Goal: Entertainment & Leisure: Consume media (video, audio)

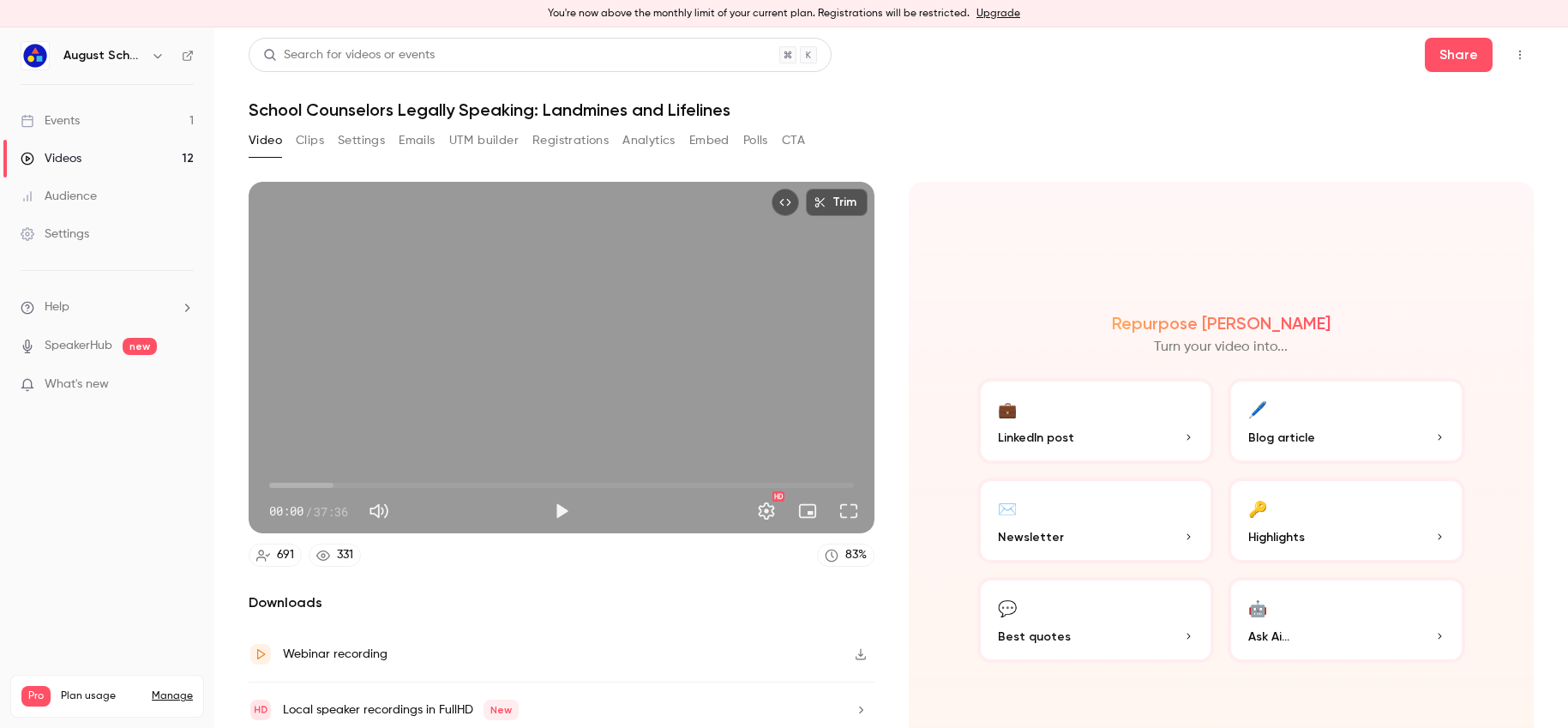
click at [111, 122] on link "Events 1" at bounding box center [107, 121] width 215 height 38
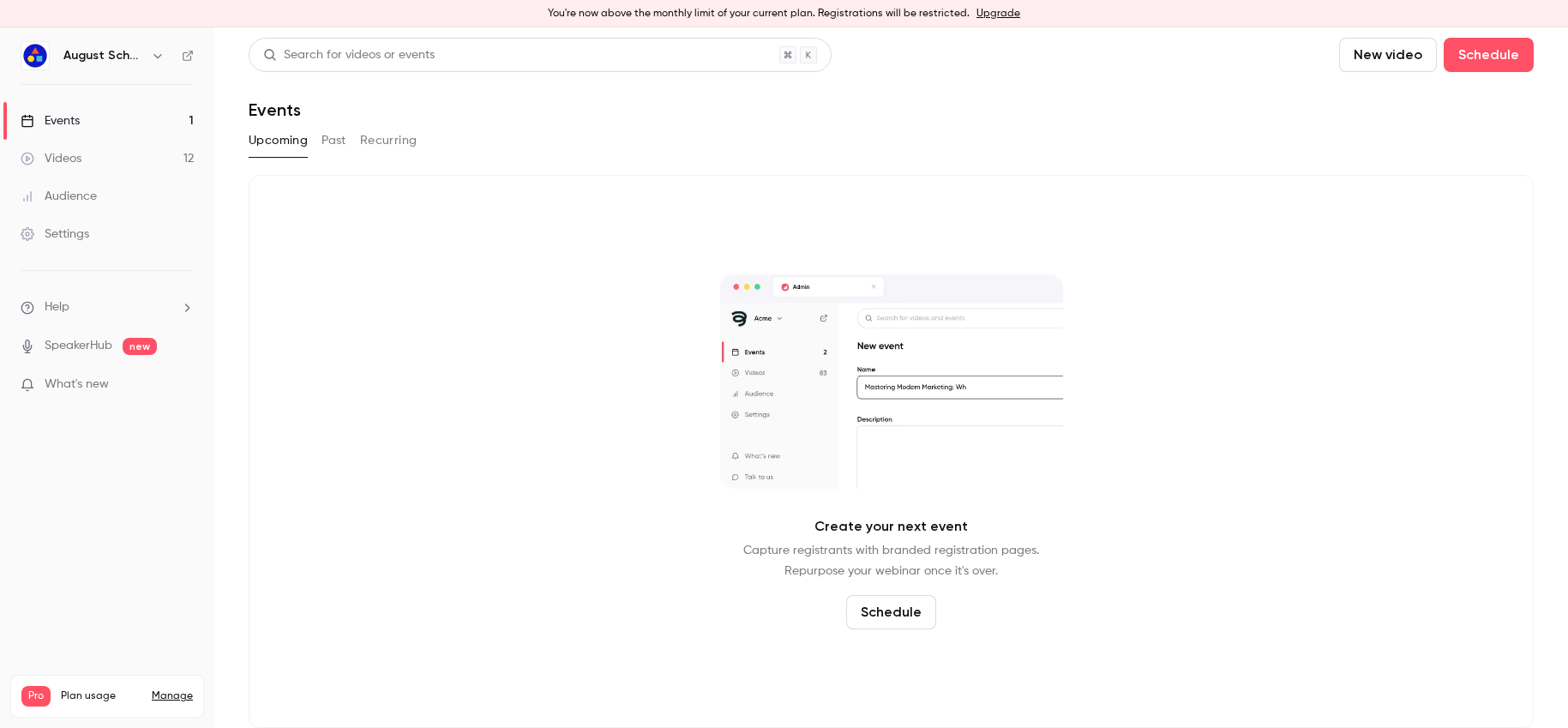
click at [336, 138] on button "Past" at bounding box center [334, 140] width 25 height 27
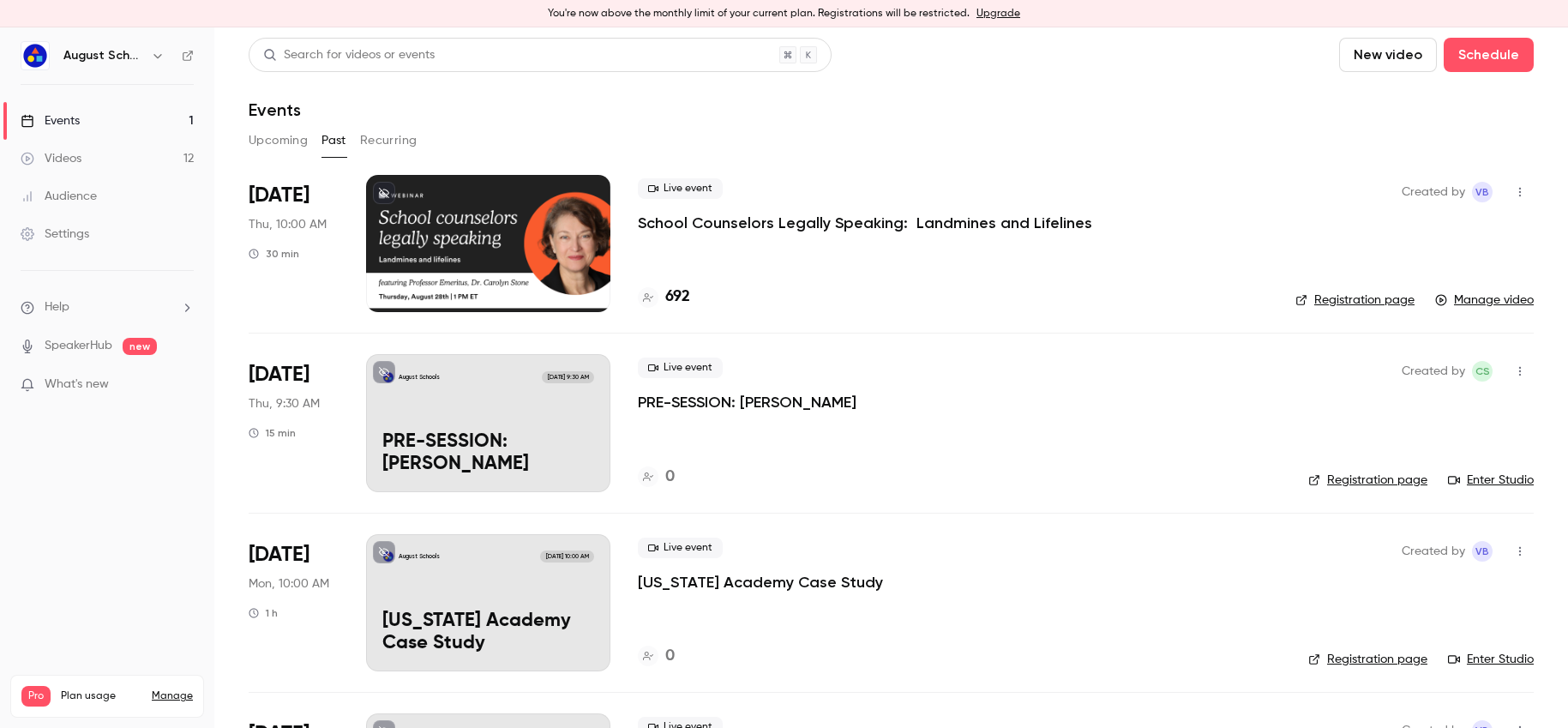
click at [801, 270] on div "Live event School Counselors Legally Speaking: Landmines and Lifelines 692" at bounding box center [953, 243] width 630 height 137
click at [810, 236] on div "Live event School Counselors Legally Speaking: Landmines and Lifelines 692" at bounding box center [953, 243] width 630 height 137
click at [788, 220] on p "School Counselors Legally Speaking: Landmines and Lifelines" at bounding box center [865, 223] width 455 height 21
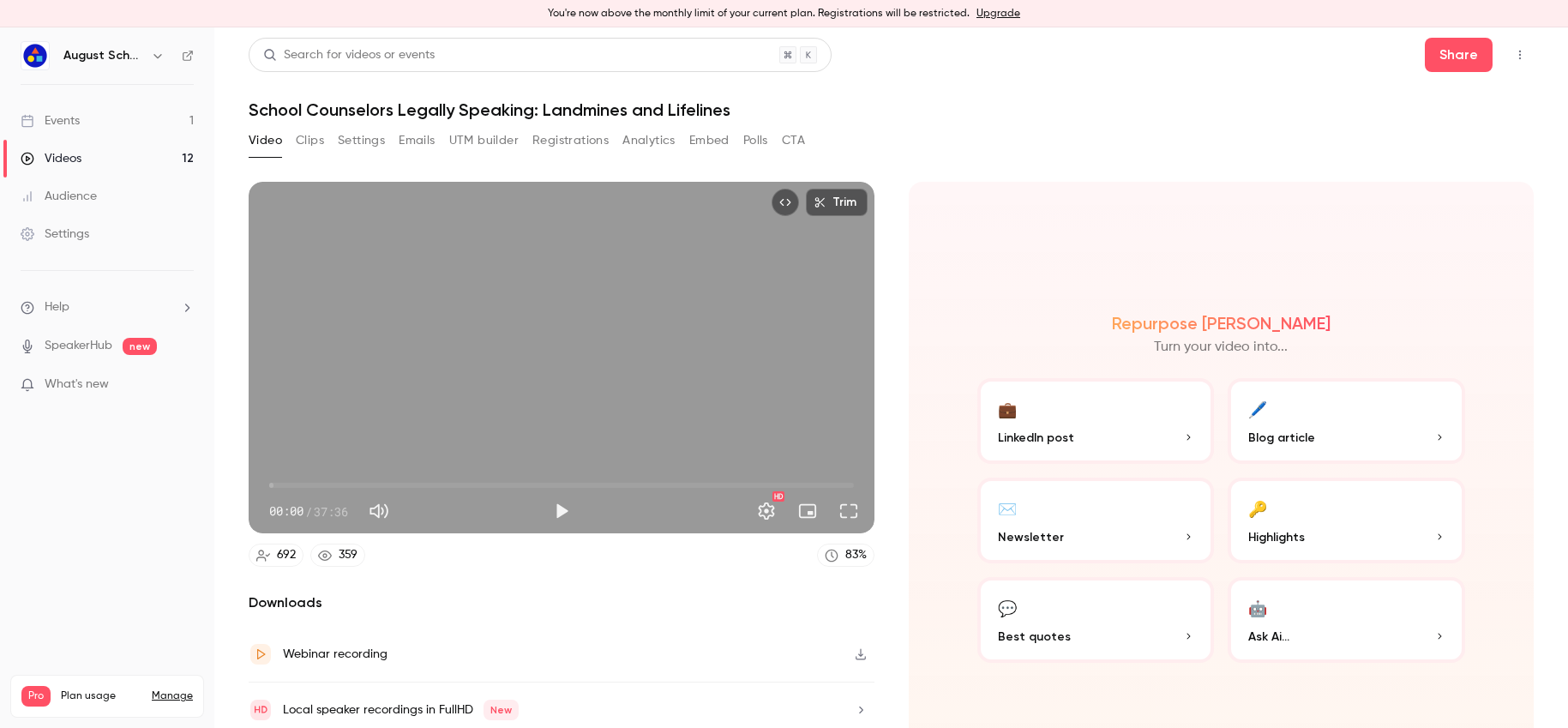
click at [549, 145] on button "Registrations" at bounding box center [570, 140] width 77 height 27
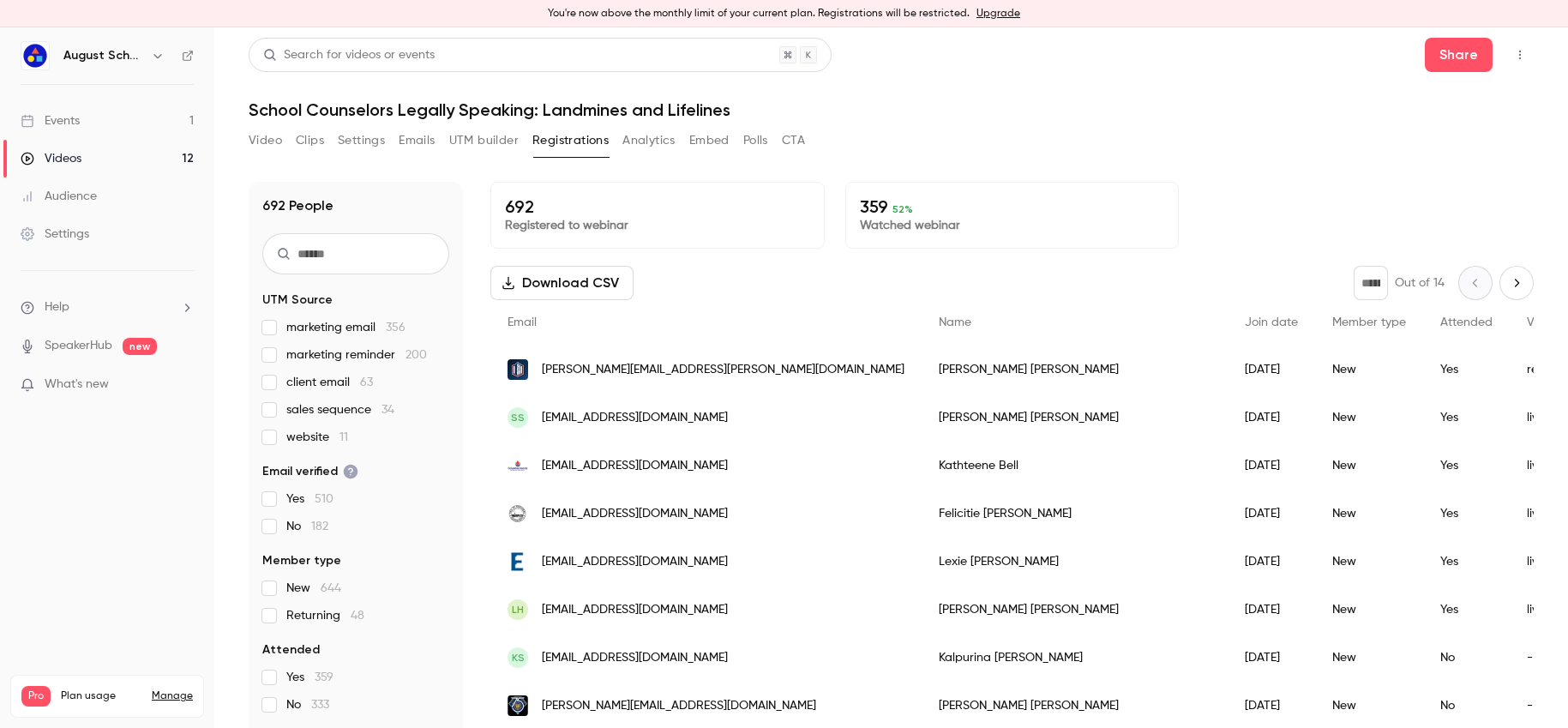
click at [332, 252] on input "text" at bounding box center [356, 254] width 187 height 42
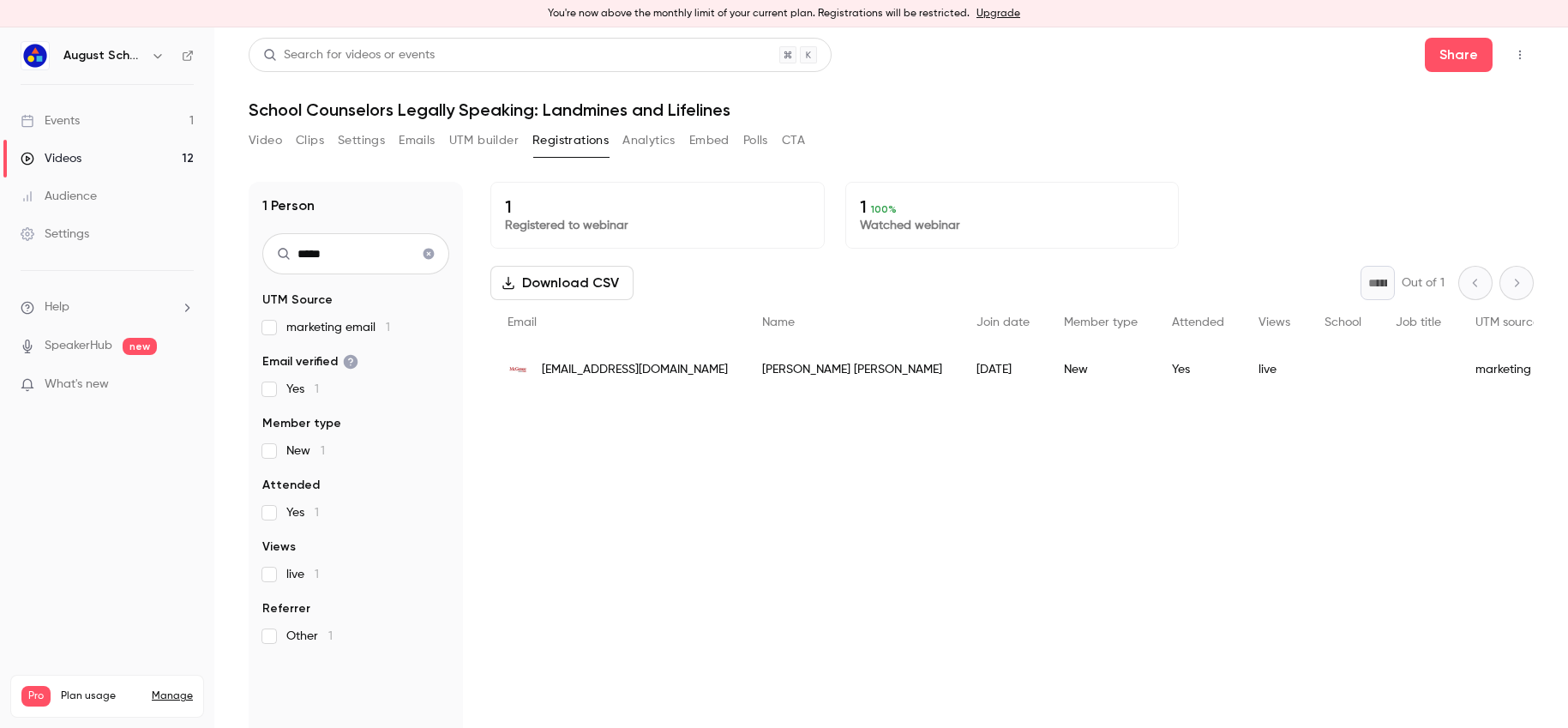
type input "*****"
click at [101, 157] on link "Videos 12" at bounding box center [107, 159] width 215 height 38
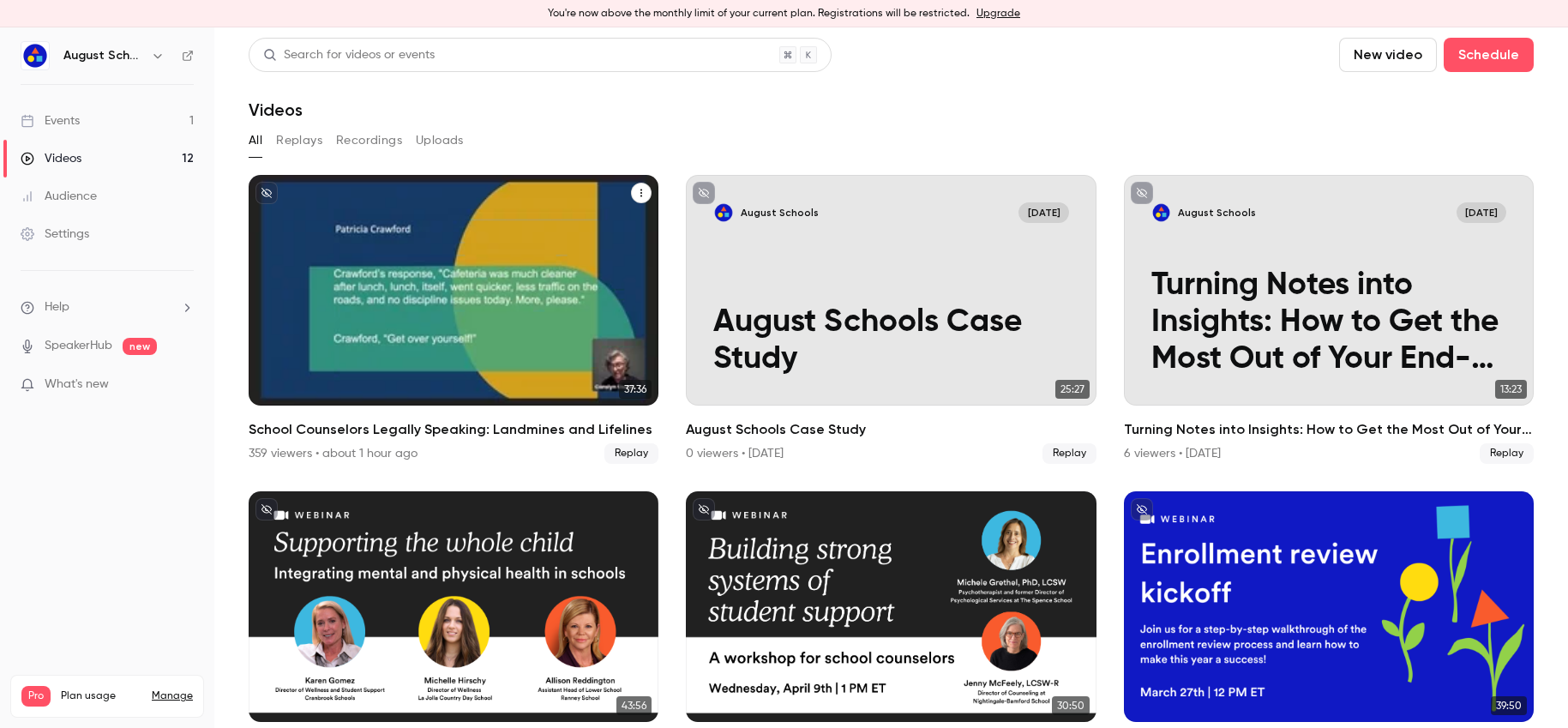
click at [423, 332] on div "School Counselors Legally Speaking: Landmines and Lifelines" at bounding box center [454, 290] width 410 height 231
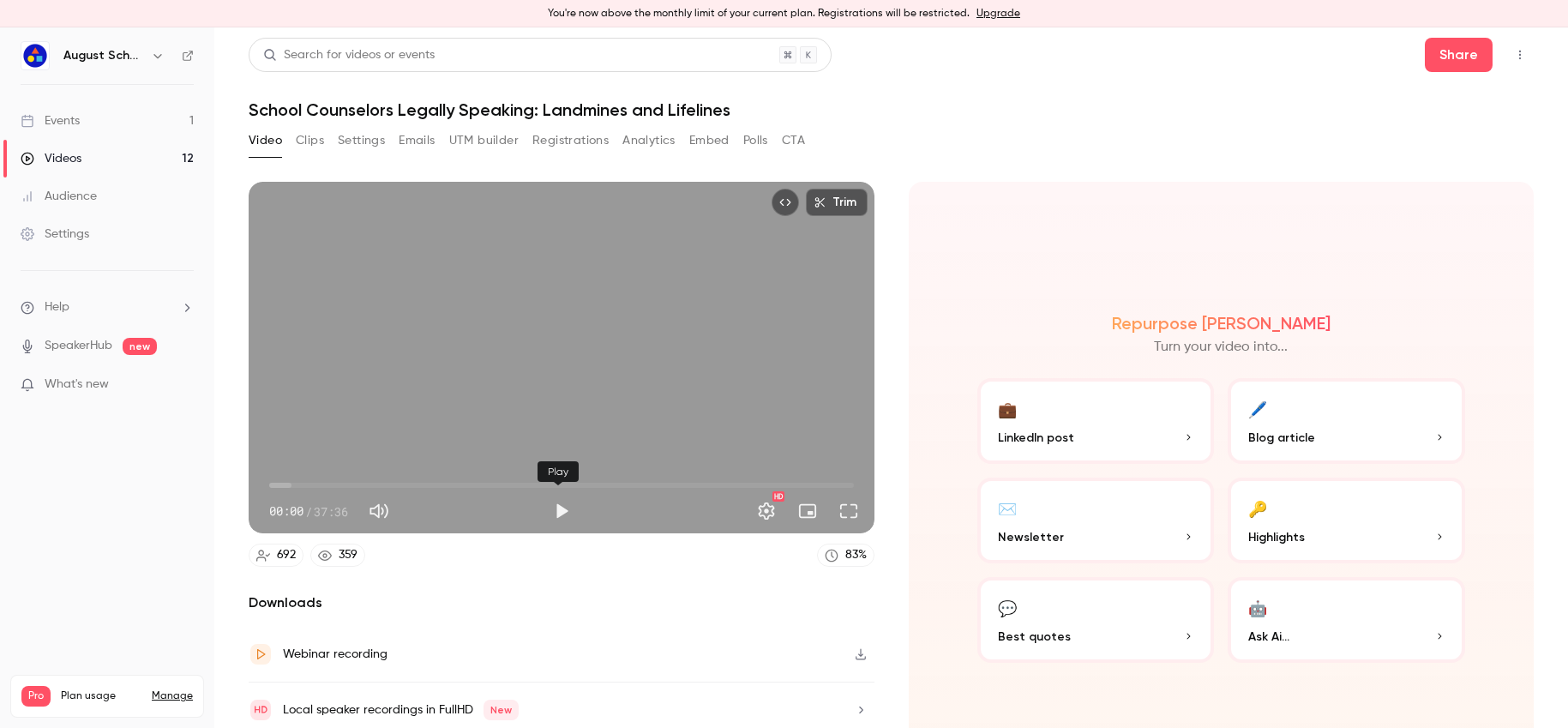
click at [560, 507] on button "Play" at bounding box center [561, 511] width 34 height 34
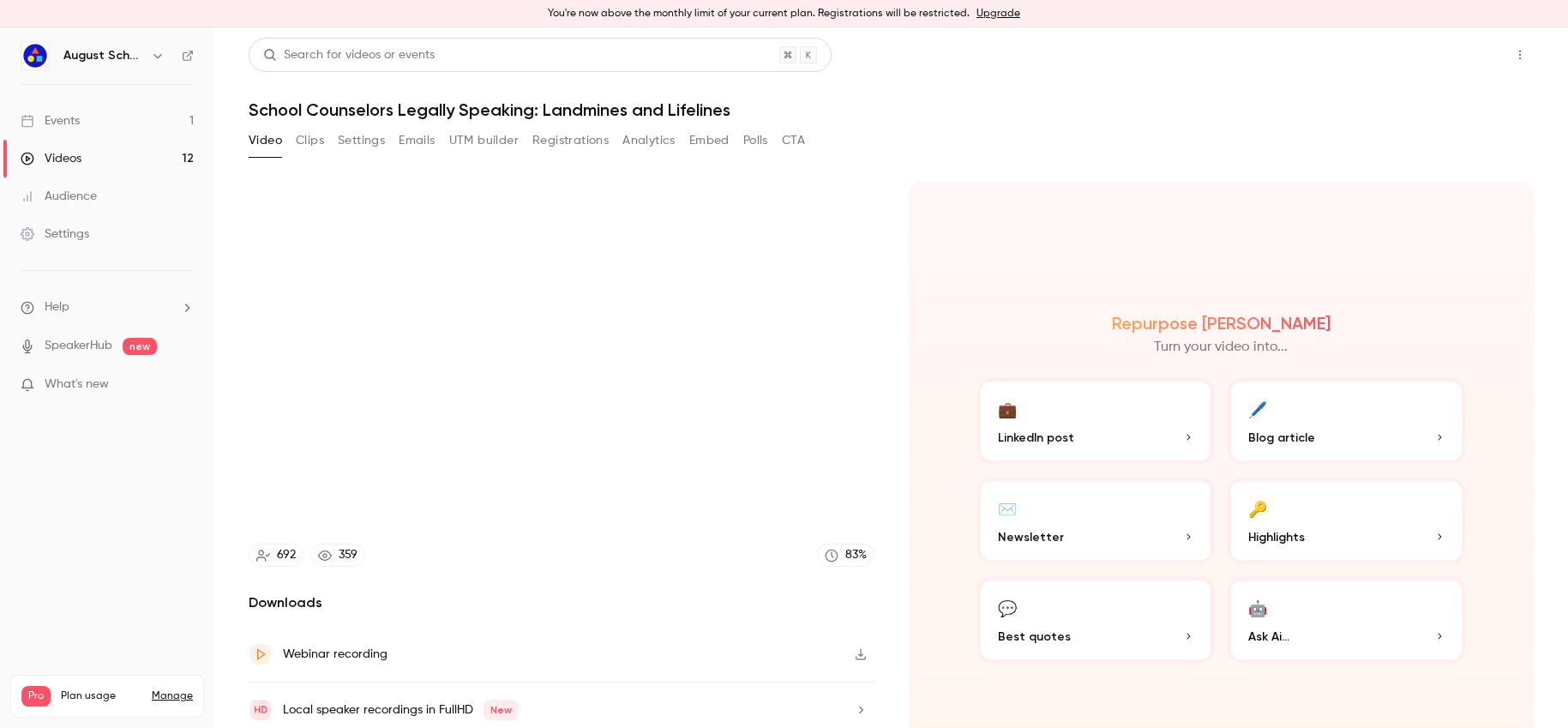
click at [1448, 51] on button "Share" at bounding box center [1459, 55] width 68 height 34
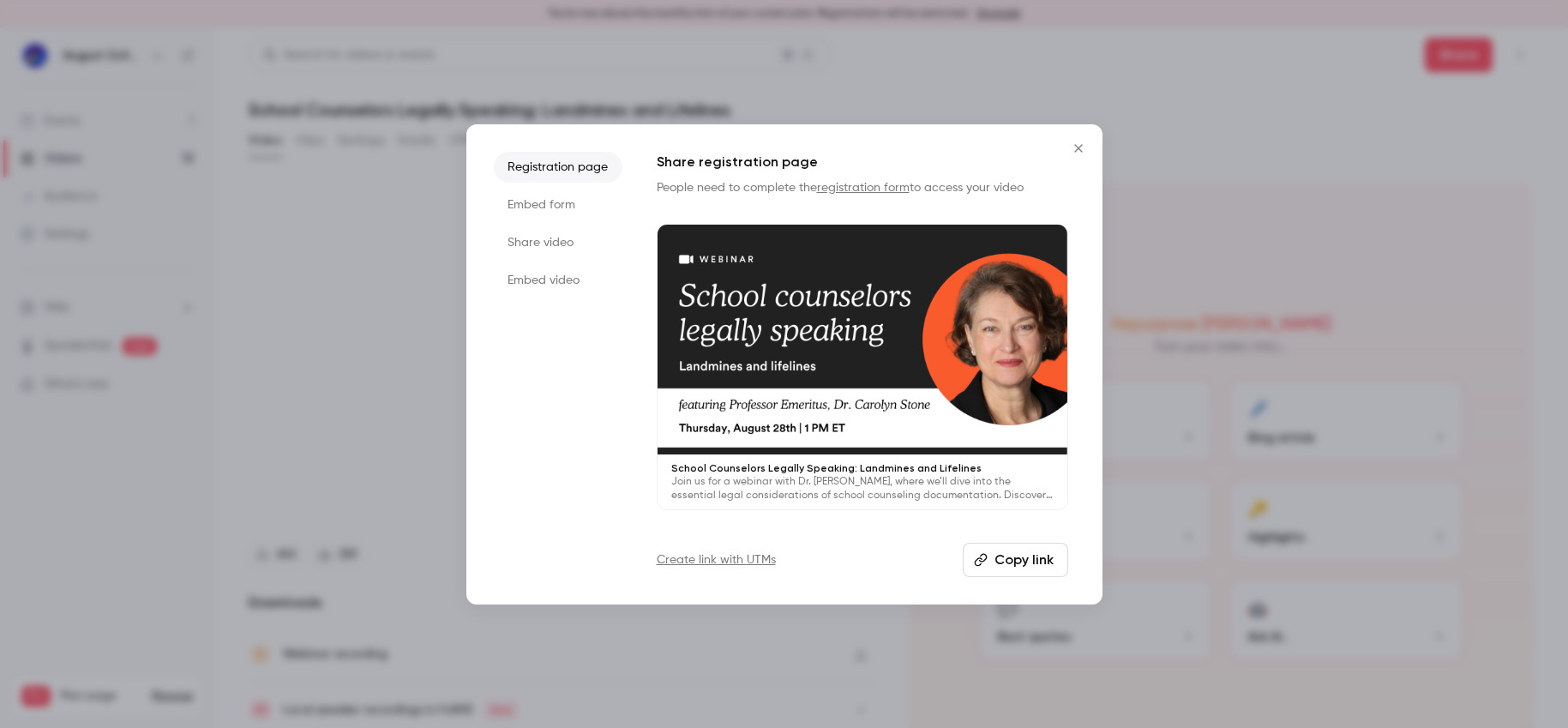
click at [542, 238] on li "Share video" at bounding box center [559, 242] width 129 height 31
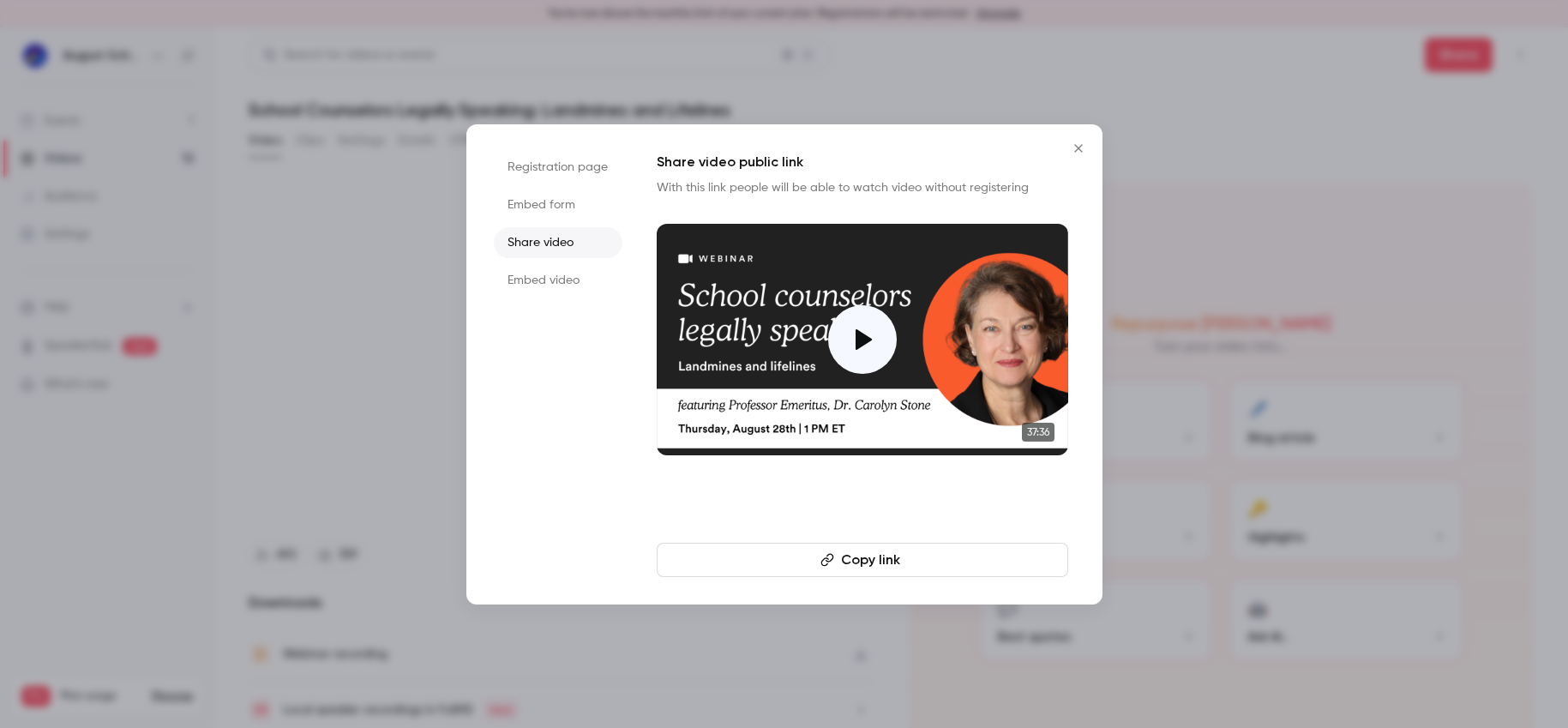
click at [903, 558] on button "Copy link" at bounding box center [862, 560] width 411 height 34
click at [1082, 147] on icon "Close" at bounding box center [1078, 148] width 21 height 14
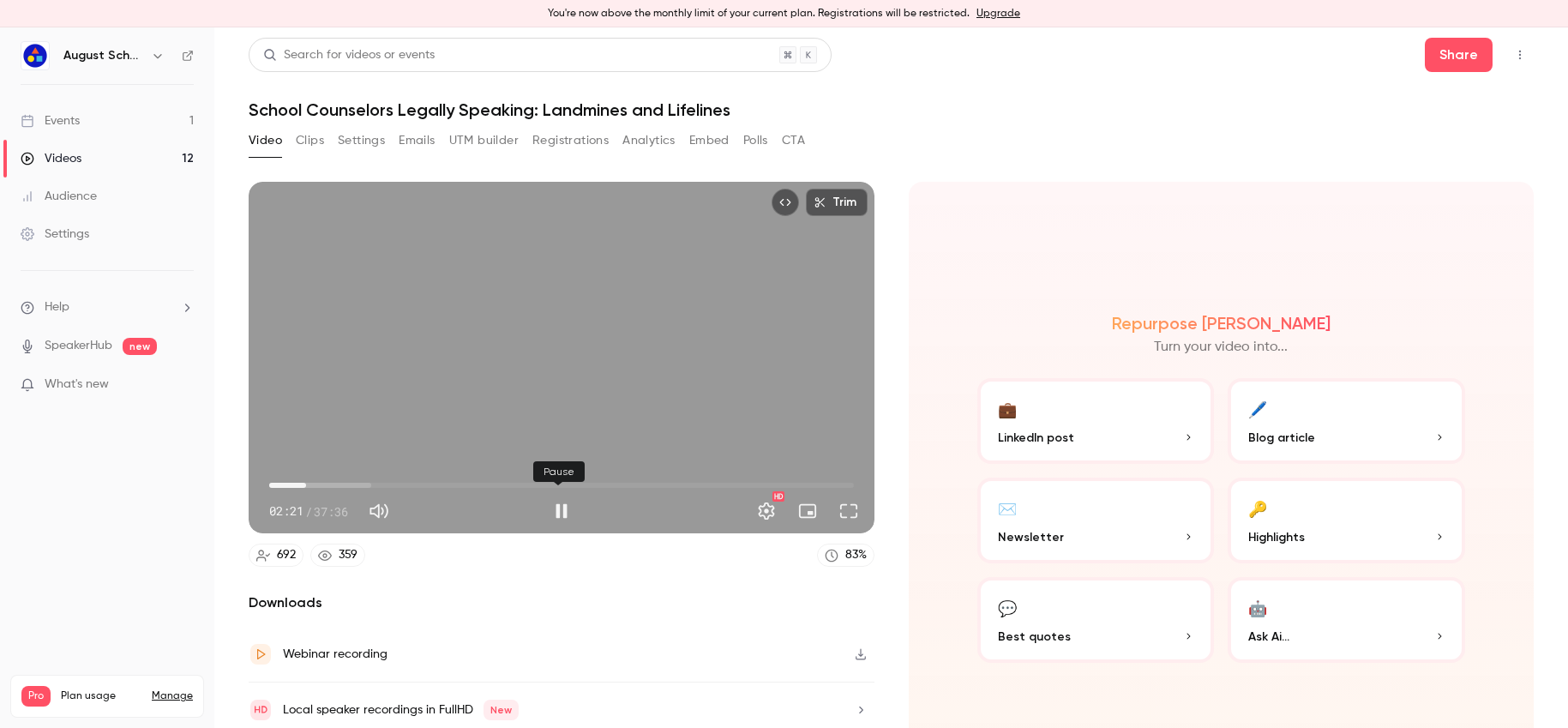
click at [555, 506] on button "Pause" at bounding box center [561, 511] width 34 height 34
type input "*****"
